Goal: Task Accomplishment & Management: Complete application form

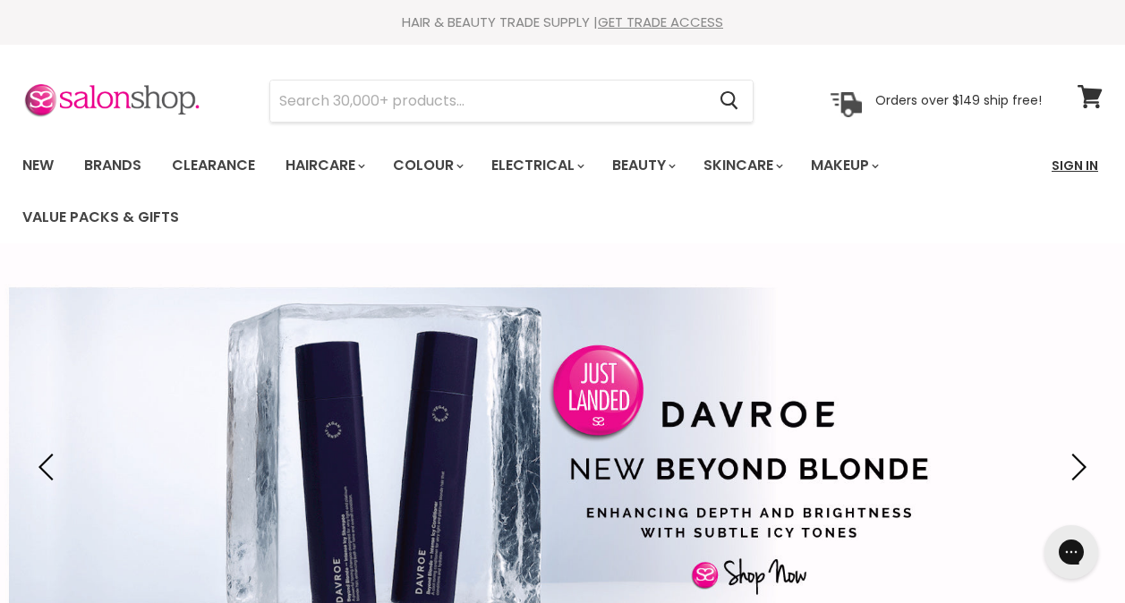
click at [1070, 163] on link "Sign In" at bounding box center [1075, 166] width 68 height 38
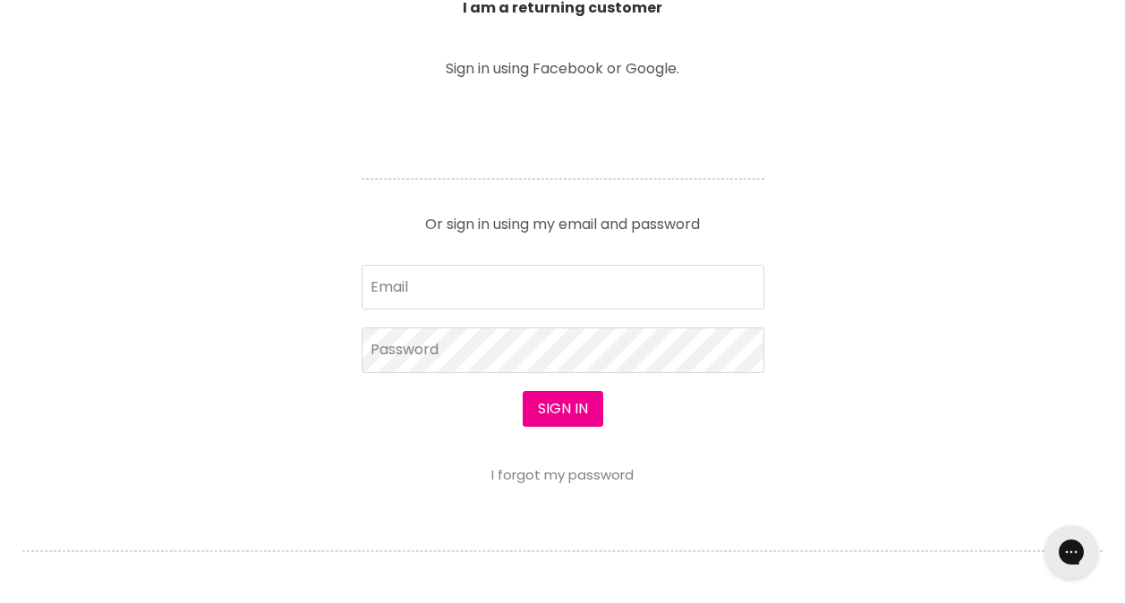
scroll to position [716, 0]
click at [476, 284] on input "Email" at bounding box center [563, 286] width 403 height 45
type input "[PERSON_NAME][EMAIL_ADDRESS][DOMAIN_NAME]"
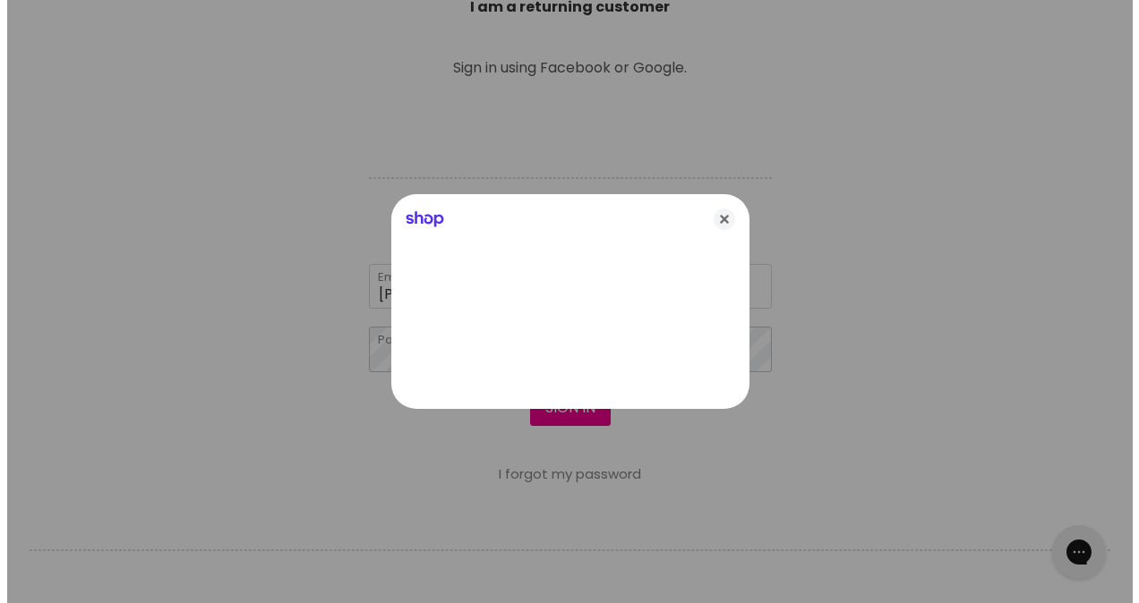
scroll to position [717, 0]
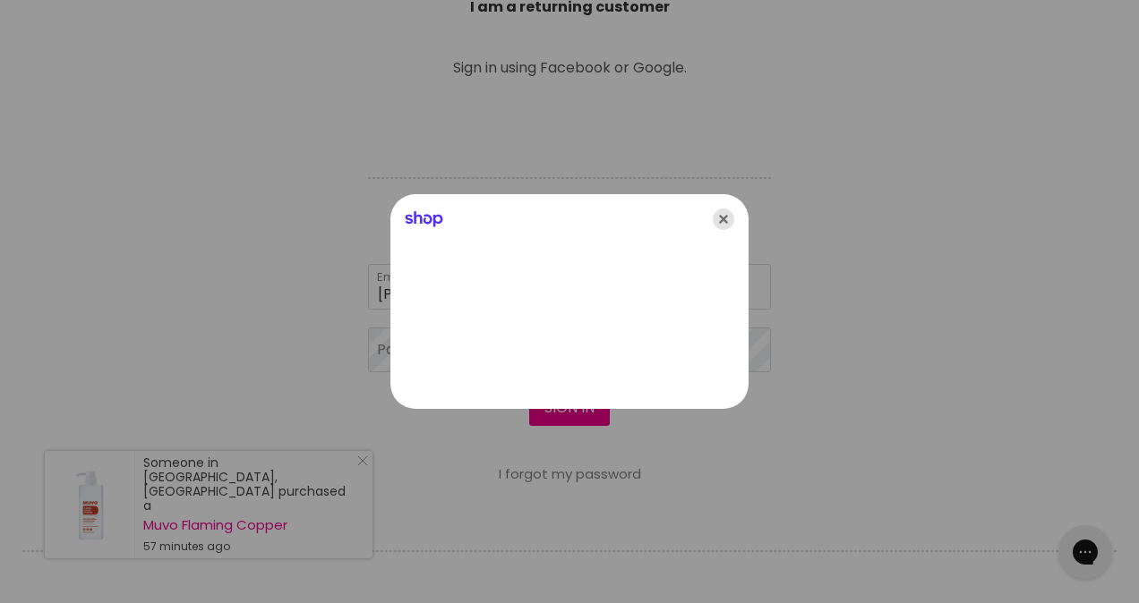
click at [722, 221] on icon "Close" at bounding box center [723, 219] width 21 height 21
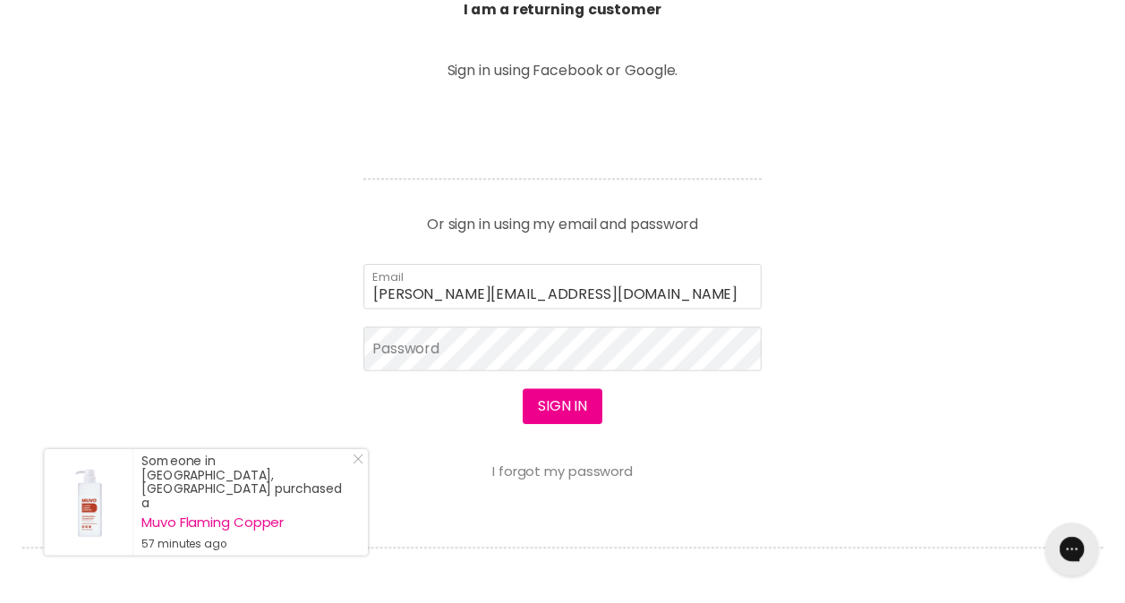
scroll to position [716, 0]
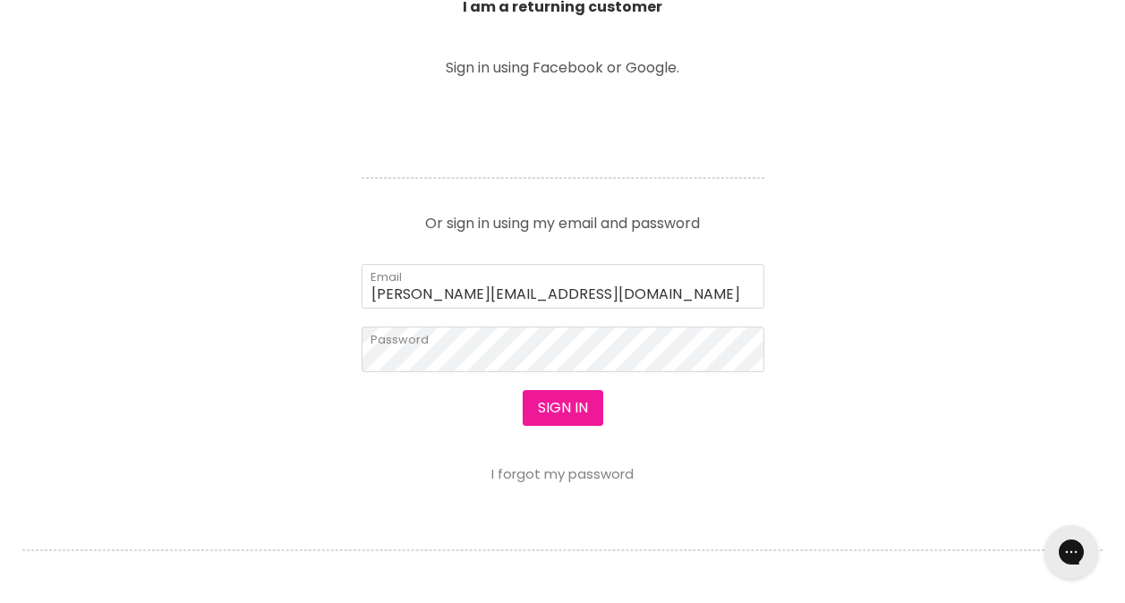
click at [572, 408] on button "Sign in" at bounding box center [563, 408] width 81 height 36
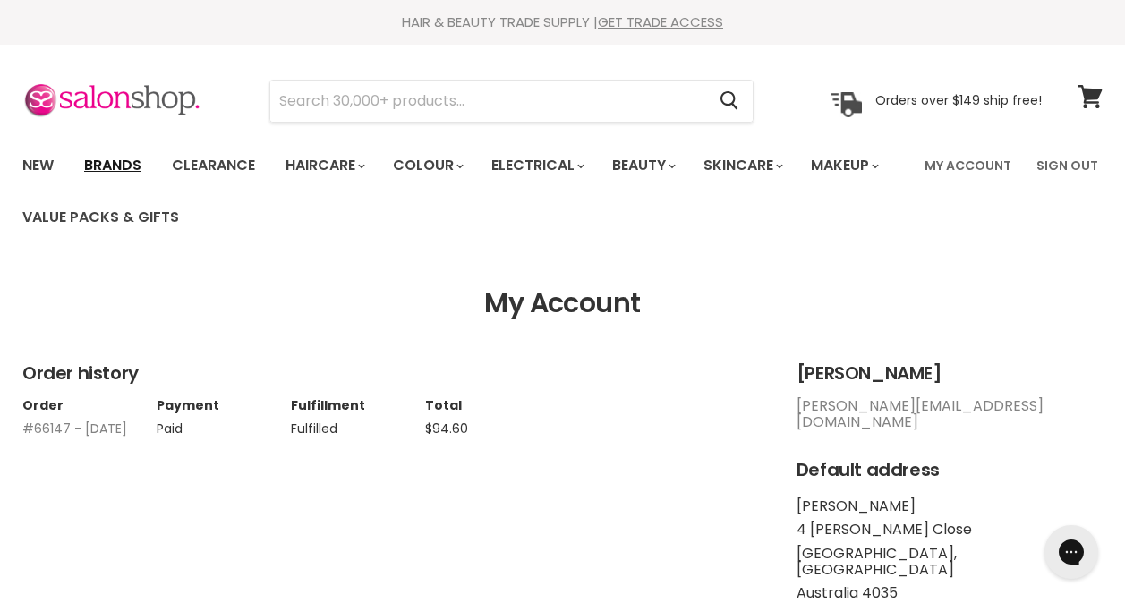
click at [100, 162] on link "Brands" at bounding box center [113, 166] width 84 height 38
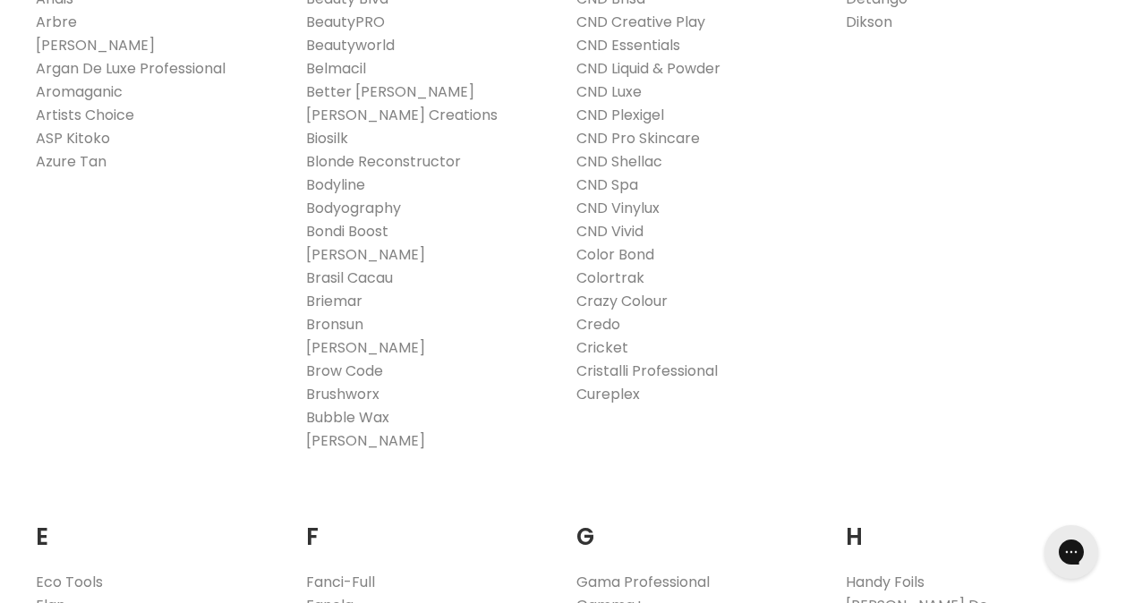
scroll to position [985, 0]
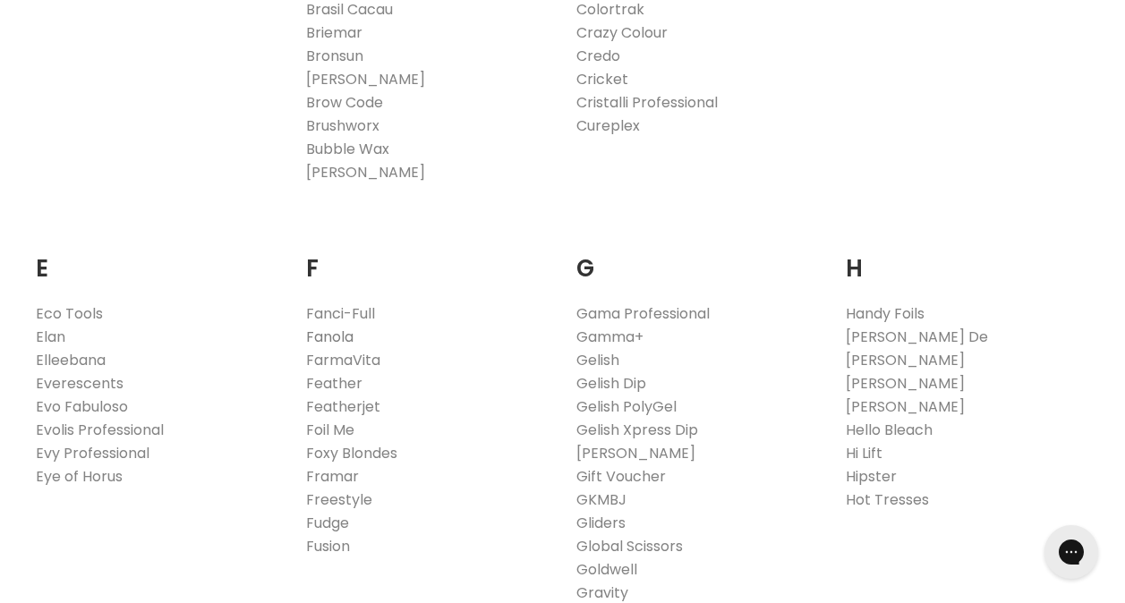
click at [324, 336] on link "Fanola" at bounding box center [329, 337] width 47 height 21
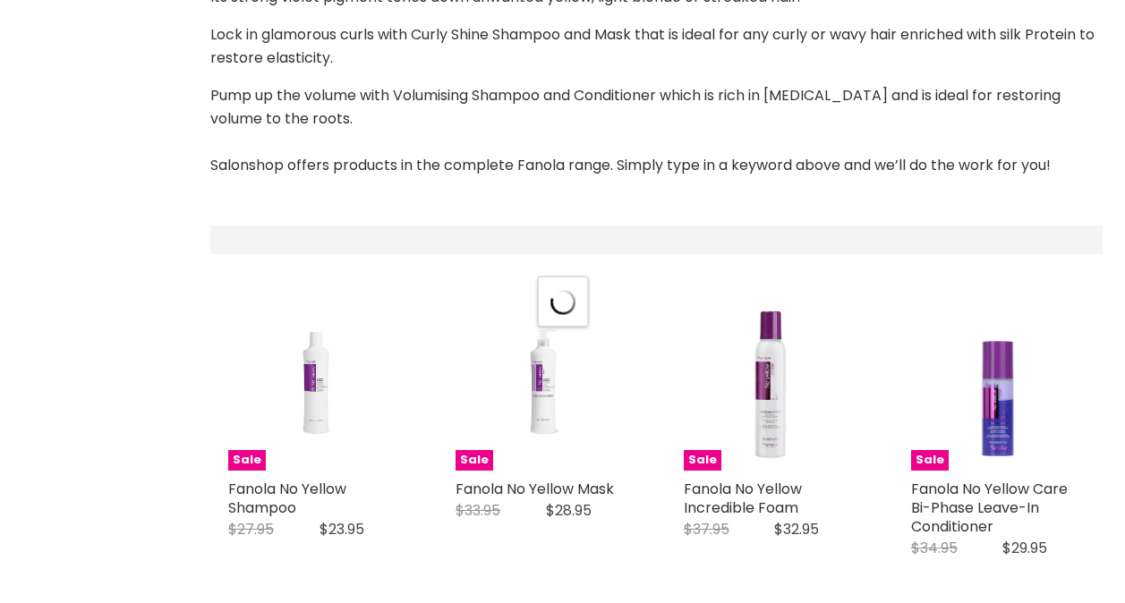
select select "manual"
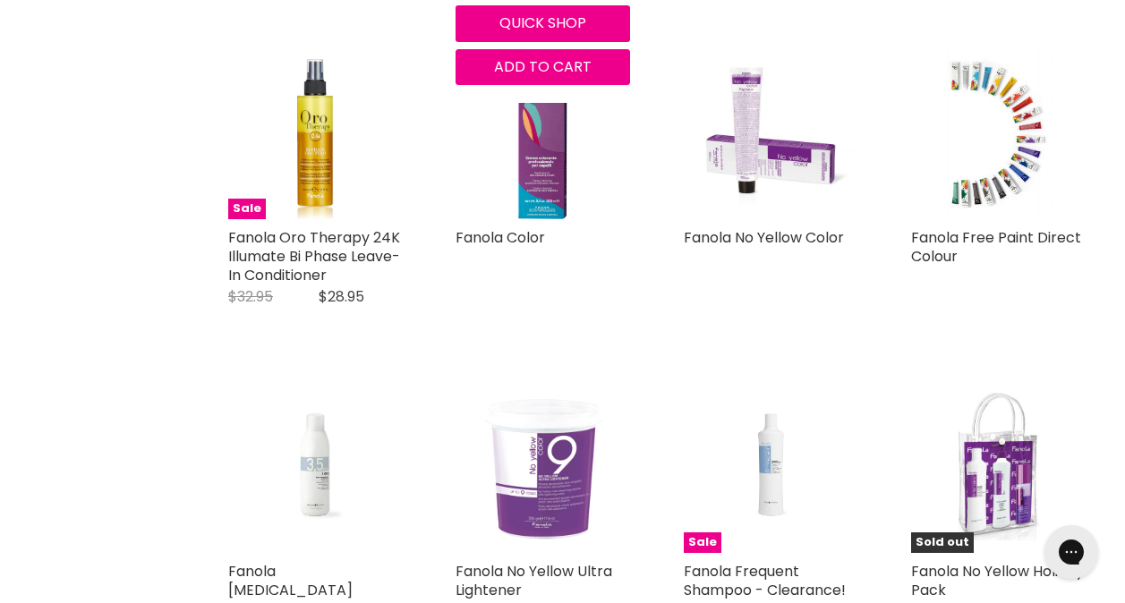
scroll to position [3671, 0]
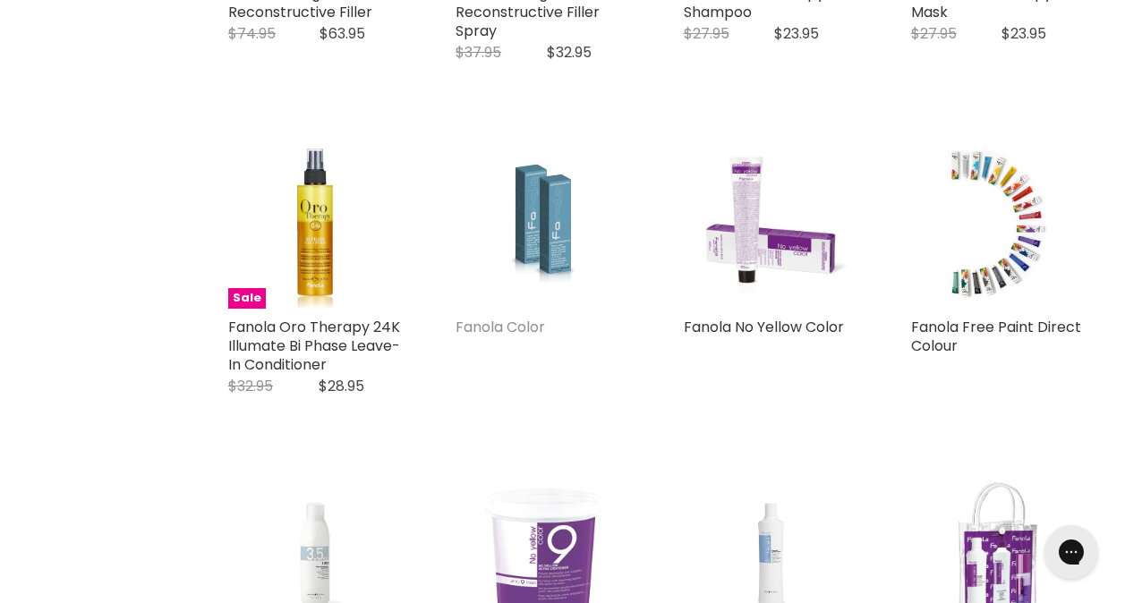
click at [512, 338] on link "Fanola Color" at bounding box center [501, 327] width 90 height 21
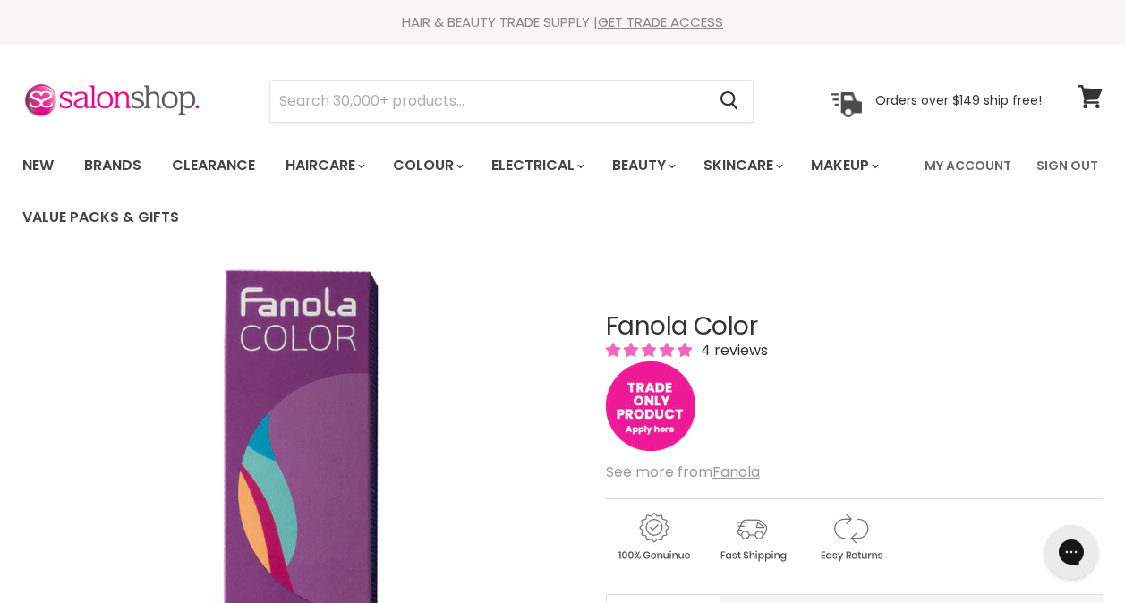
click at [656, 398] on img "Main content" at bounding box center [651, 407] width 90 height 90
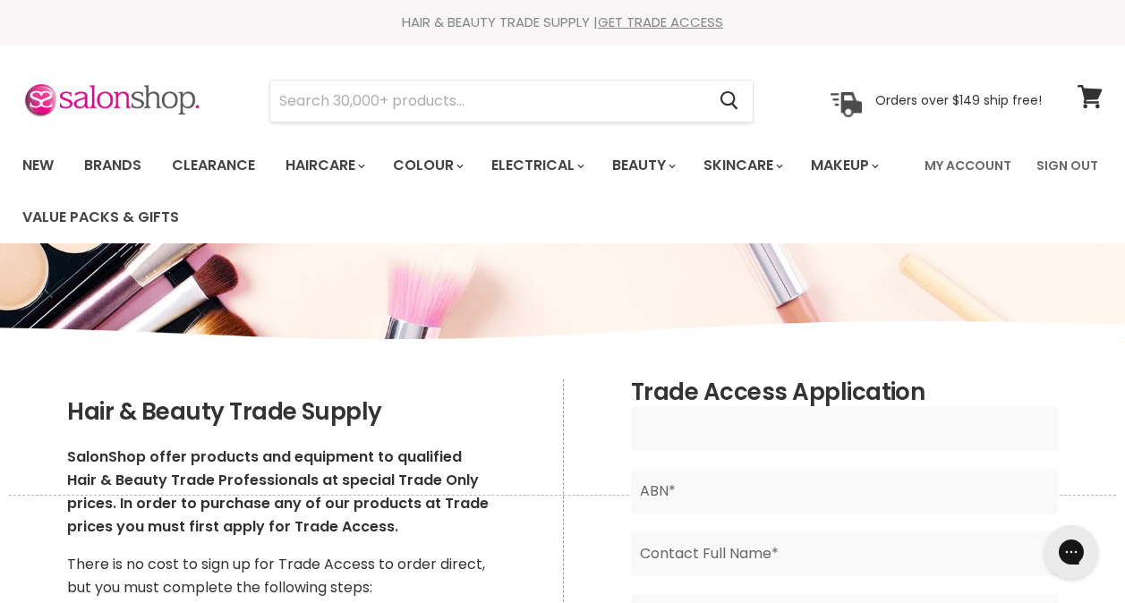
click at [756, 426] on input "Main content" at bounding box center [844, 429] width 427 height 45
type input "The Hair collective"
click at [706, 494] on input "Main content" at bounding box center [844, 491] width 427 height 45
type input "0000000"
click at [725, 559] on input "Main content" at bounding box center [844, 554] width 427 height 45
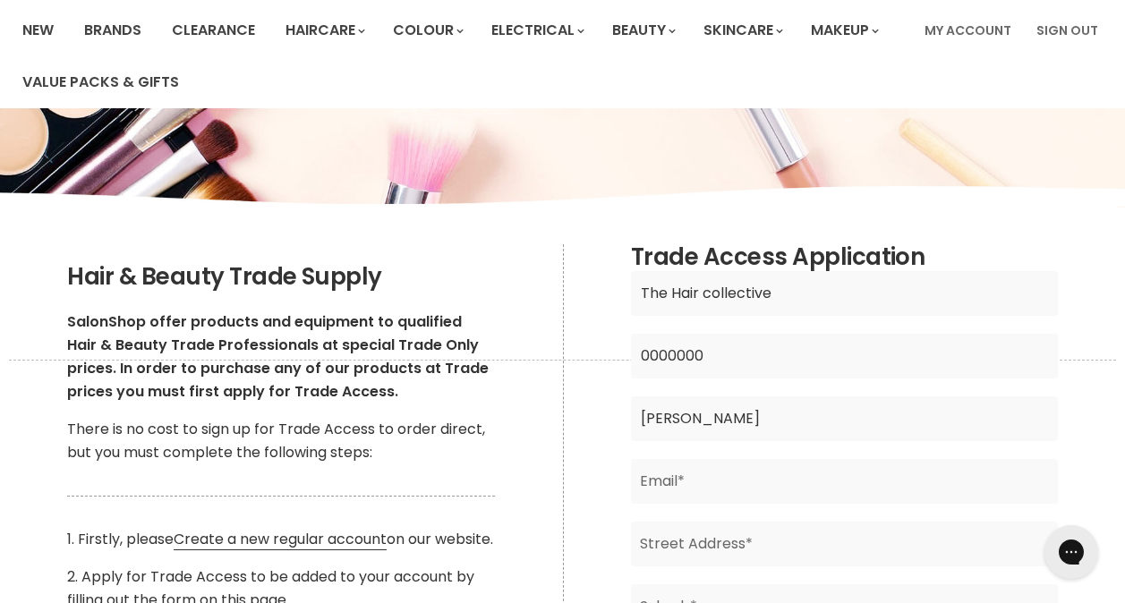
scroll to position [179, 0]
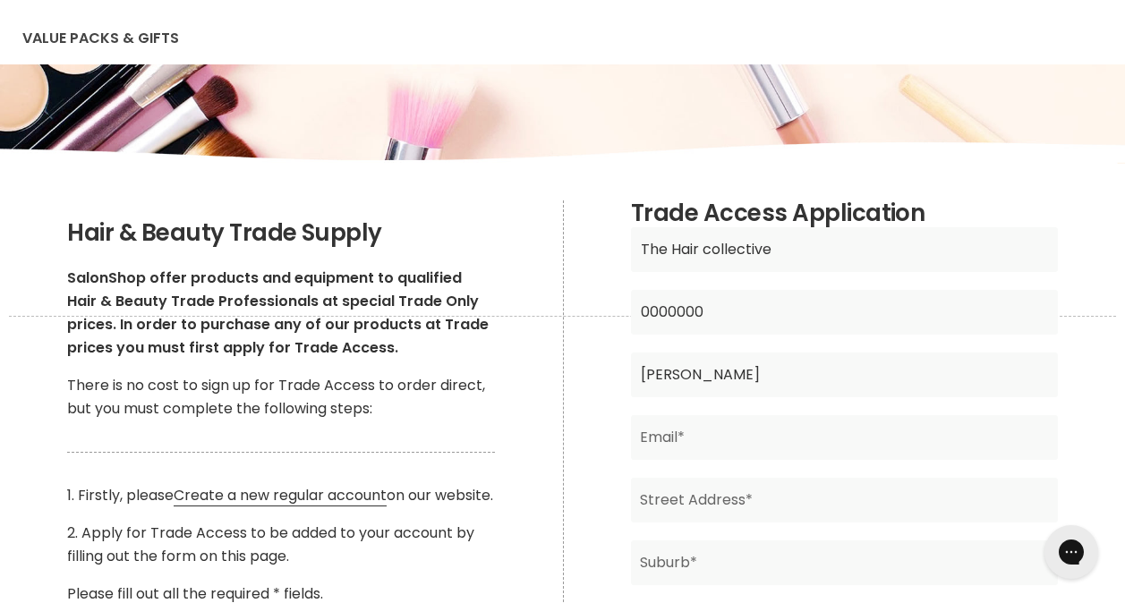
type input "[PERSON_NAME]"
click at [660, 441] on input "Main content" at bounding box center [844, 437] width 427 height 45
type input "[PERSON_NAME][EMAIL_ADDRESS][DOMAIN_NAME]"
type input "4035"
type input "[GEOGRAPHIC_DATA]"
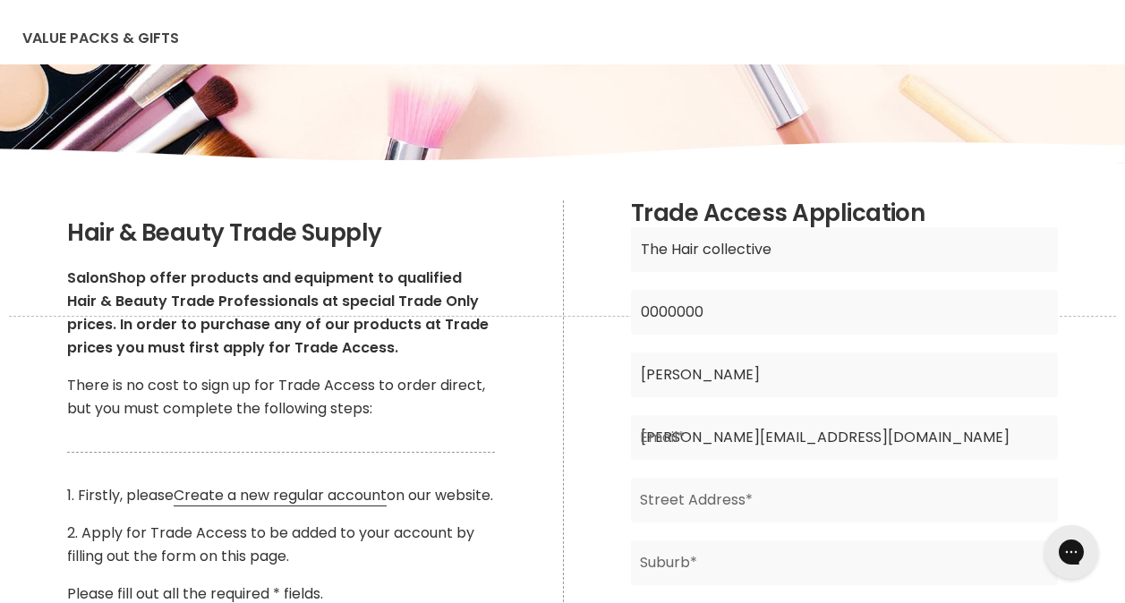
type input "0494029211"
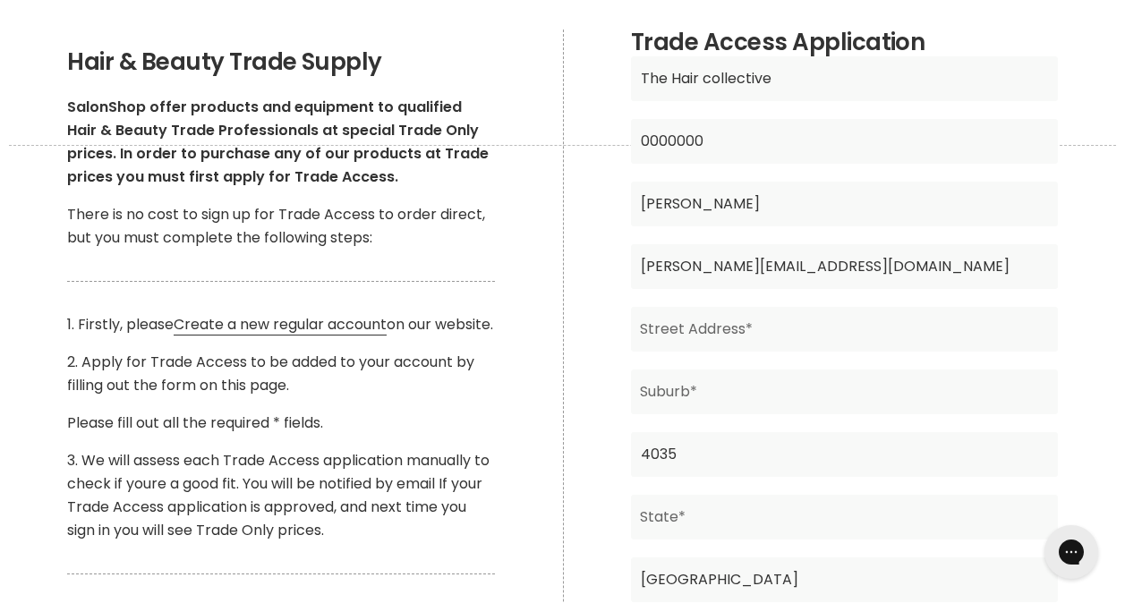
scroll to position [358, 0]
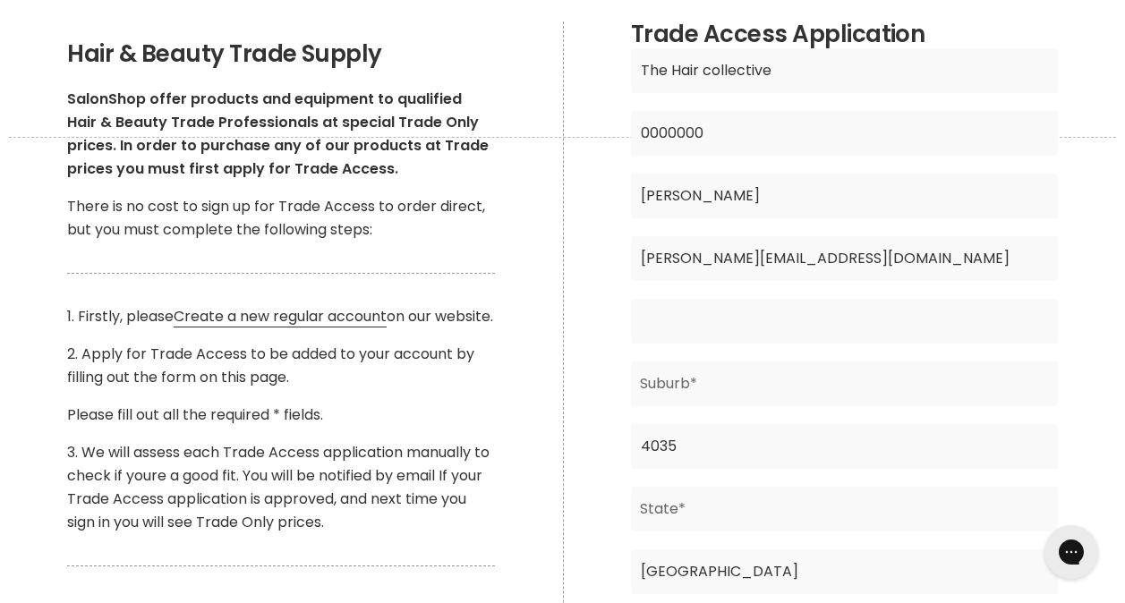
click at [695, 314] on input "Main content" at bounding box center [844, 321] width 427 height 45
type input "4 [PERSON_NAME] close [GEOGRAPHIC_DATA]"
type input "[GEOGRAPHIC_DATA]"
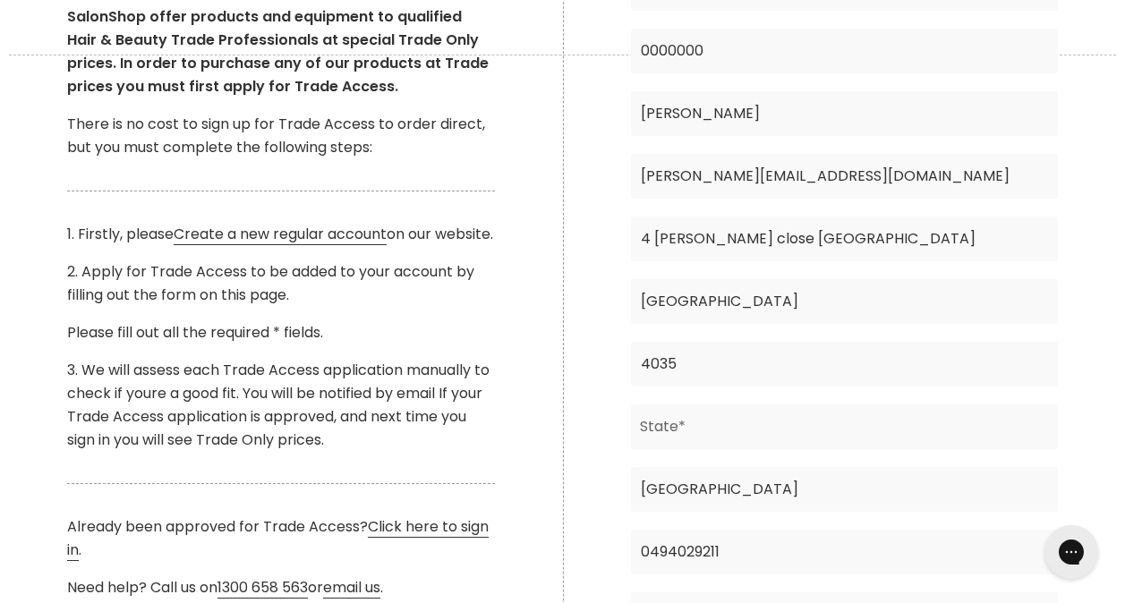
scroll to position [448, 0]
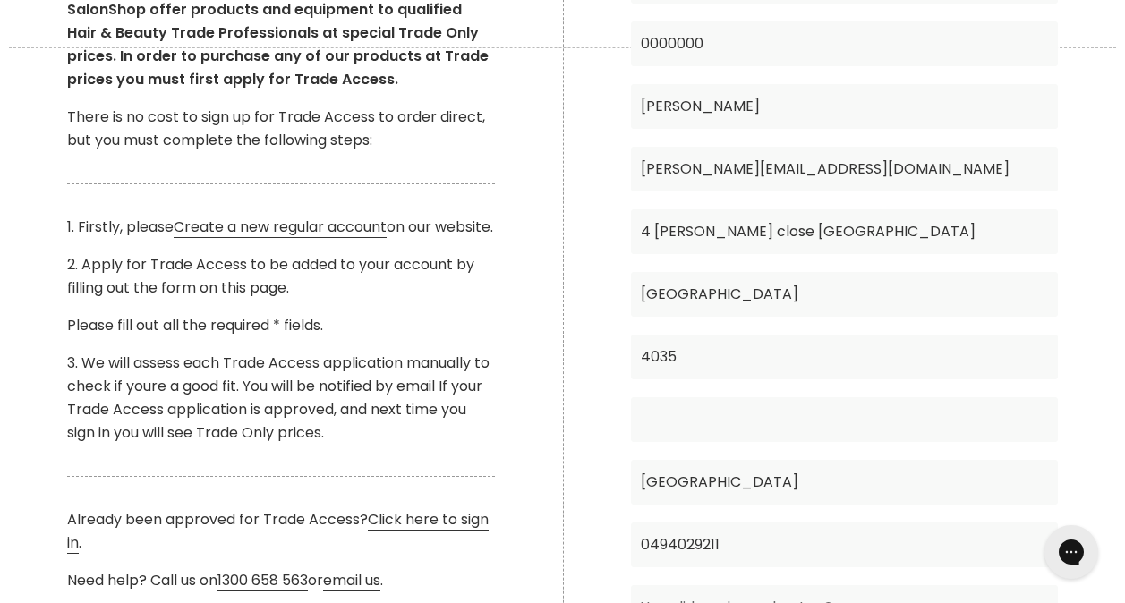
click at [715, 432] on input "Main content" at bounding box center [844, 420] width 427 height 45
type input "QLD"
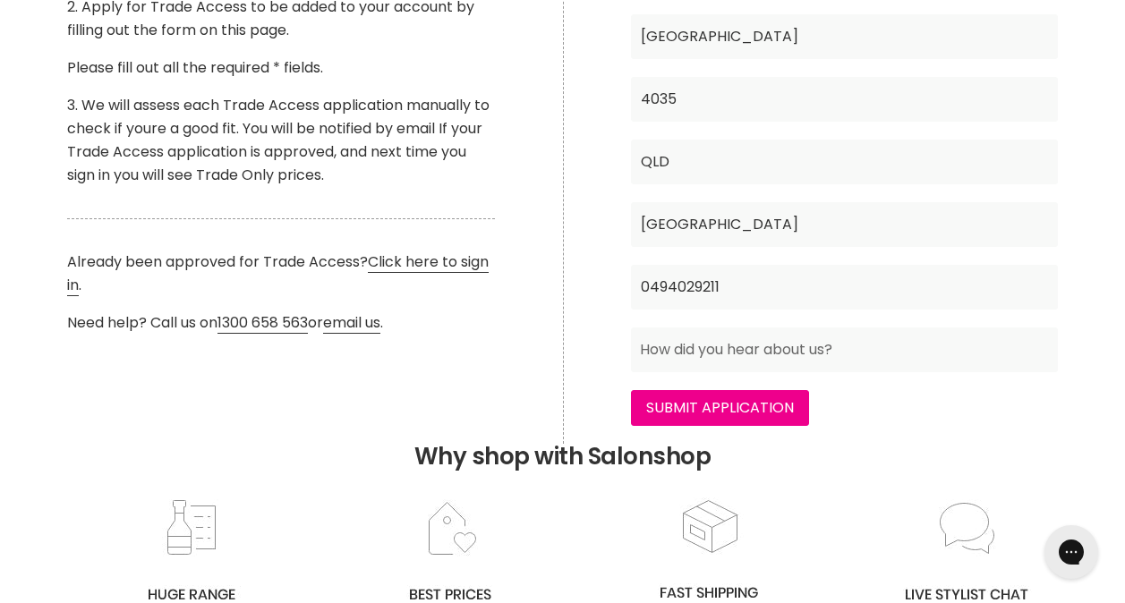
scroll to position [716, 0]
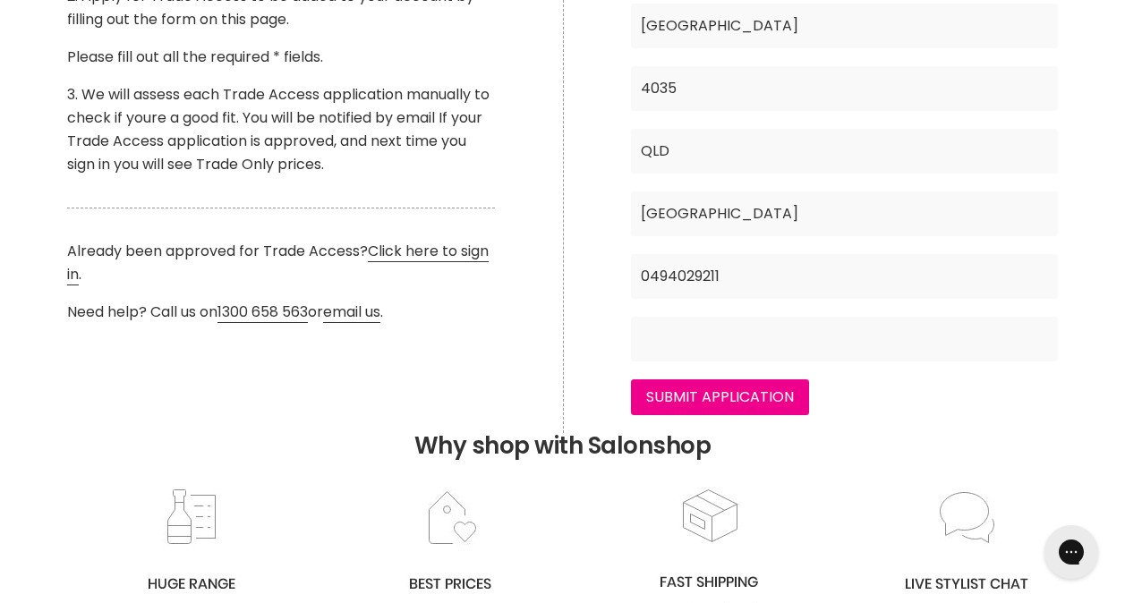
click at [697, 342] on input "Main content" at bounding box center [844, 339] width 427 height 45
type input "Facebook"
click at [768, 405] on input "Submit Application" at bounding box center [720, 398] width 178 height 36
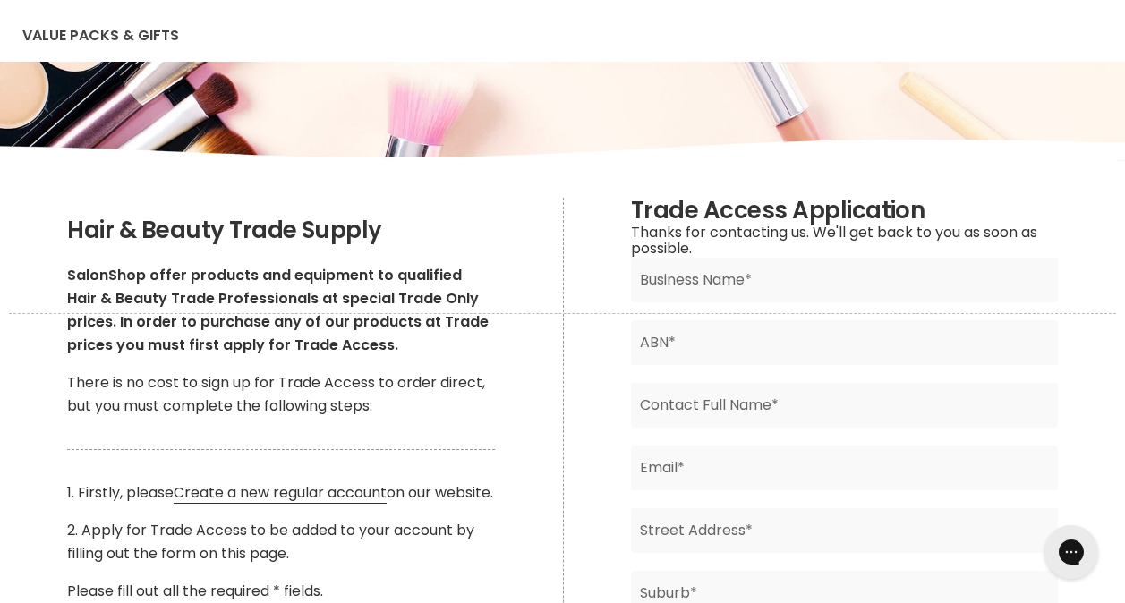
scroll to position [175, 0]
